Goal: Book appointment/travel/reservation

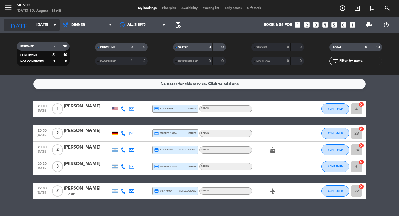
click at [40, 29] on input "[DATE]" at bounding box center [58, 25] width 49 height 10
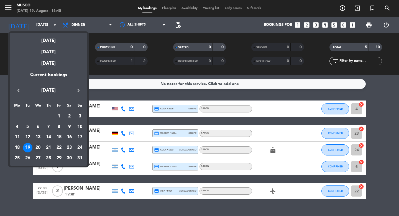
click at [36, 147] on div "20" at bounding box center [37, 147] width 9 height 9
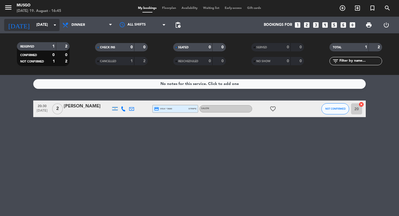
click at [43, 24] on input "[DATE]" at bounding box center [58, 25] width 49 height 10
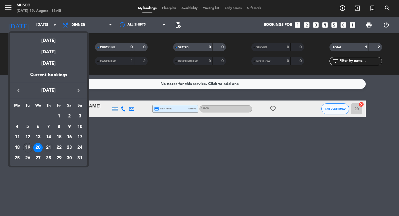
click at [48, 146] on div "21" at bounding box center [48, 147] width 9 height 9
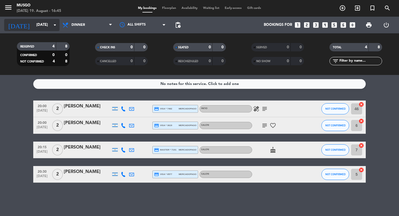
click at [45, 27] on input "[DATE]" at bounding box center [58, 25] width 49 height 10
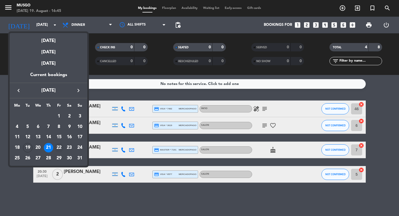
click at [60, 145] on div "22" at bounding box center [58, 147] width 9 height 9
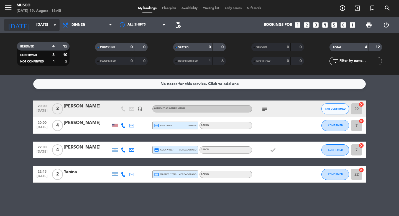
click at [39, 23] on input "[DATE]" at bounding box center [58, 25] width 49 height 10
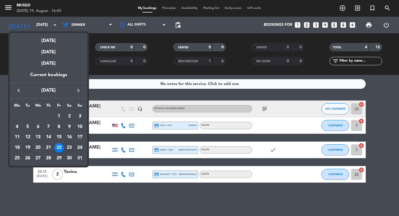
click at [70, 145] on div "23" at bounding box center [69, 147] width 9 height 9
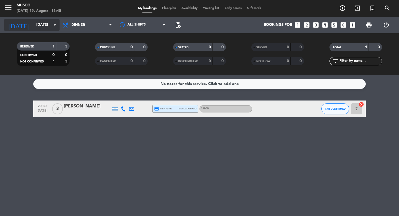
click at [34, 25] on input "[DATE]" at bounding box center [58, 25] width 49 height 10
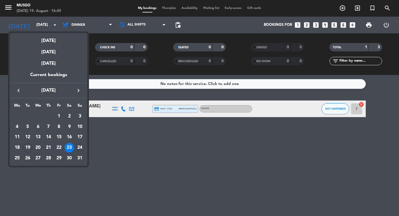
click at [79, 146] on div "24" at bounding box center [79, 147] width 9 height 9
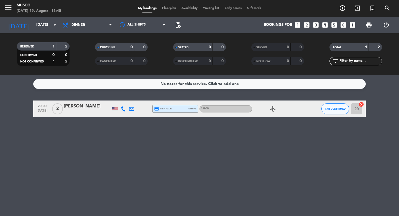
click at [40, 32] on div "[DATE] [DATE] arrow_drop_down" at bounding box center [31, 25] width 55 height 17
click at [39, 26] on input "[DATE]" at bounding box center [58, 25] width 49 height 10
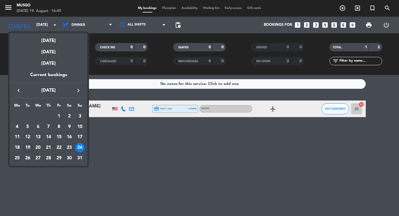
click at [18, 157] on div "25" at bounding box center [16, 157] width 9 height 9
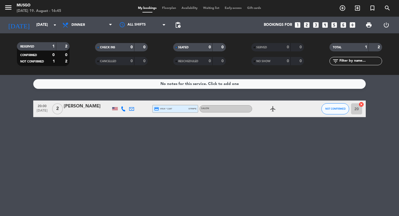
type input "[DATE]"
